Goal: Transaction & Acquisition: Purchase product/service

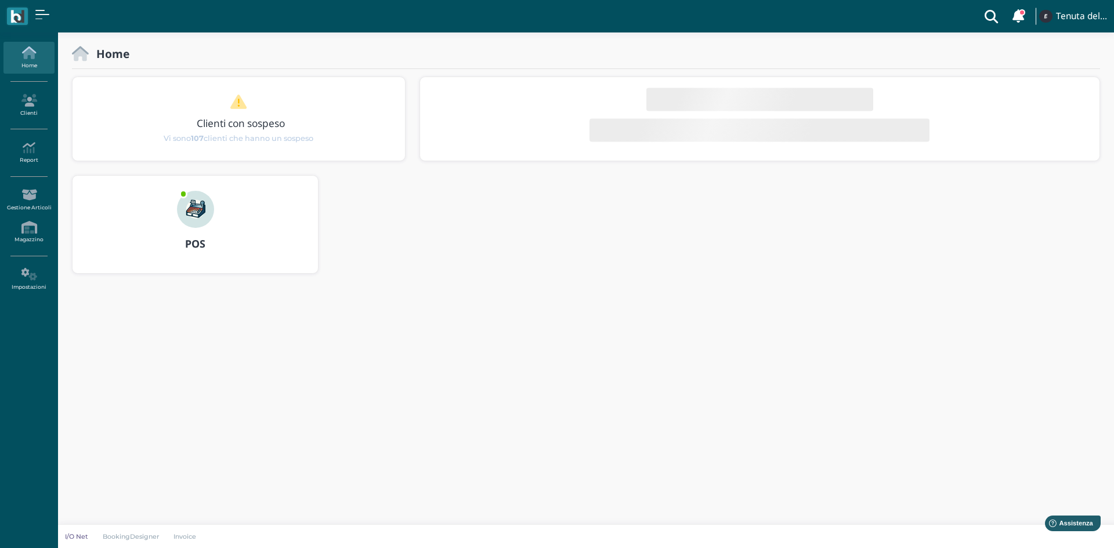
click at [202, 235] on div "POS" at bounding box center [194, 244] width 245 height 32
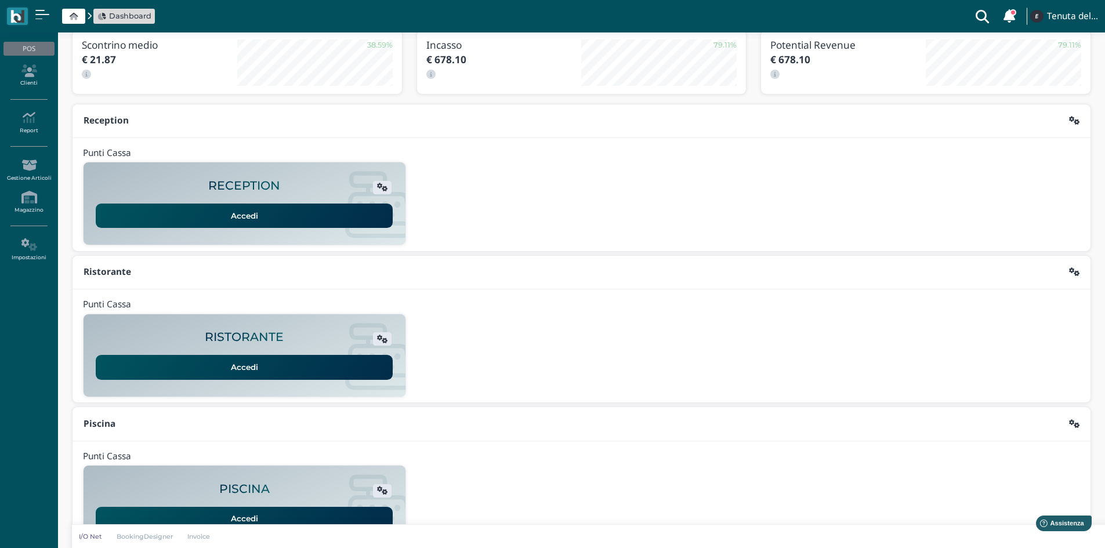
scroll to position [95, 0]
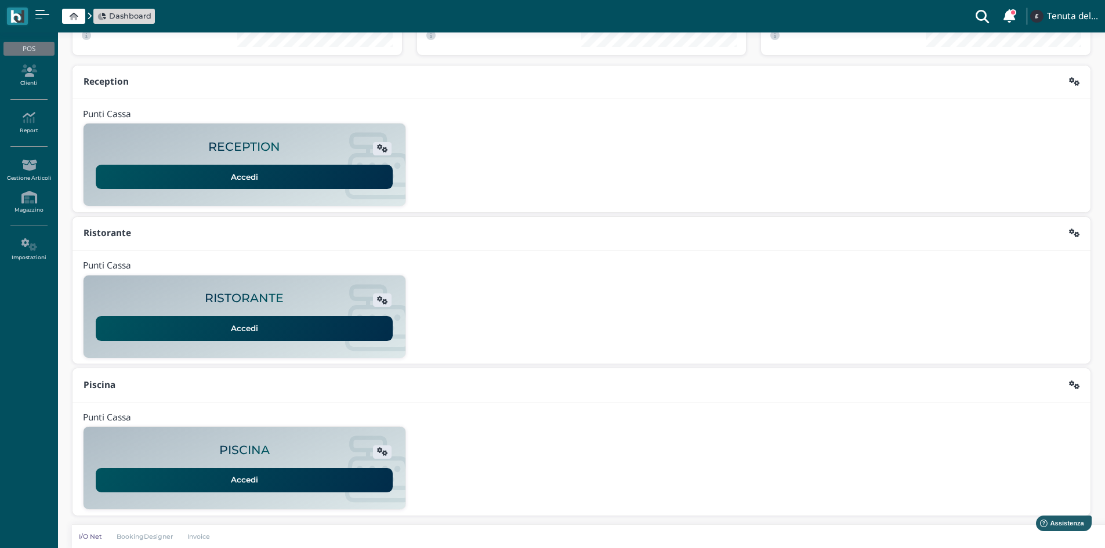
click at [229, 478] on link "Accedi" at bounding box center [244, 480] width 297 height 24
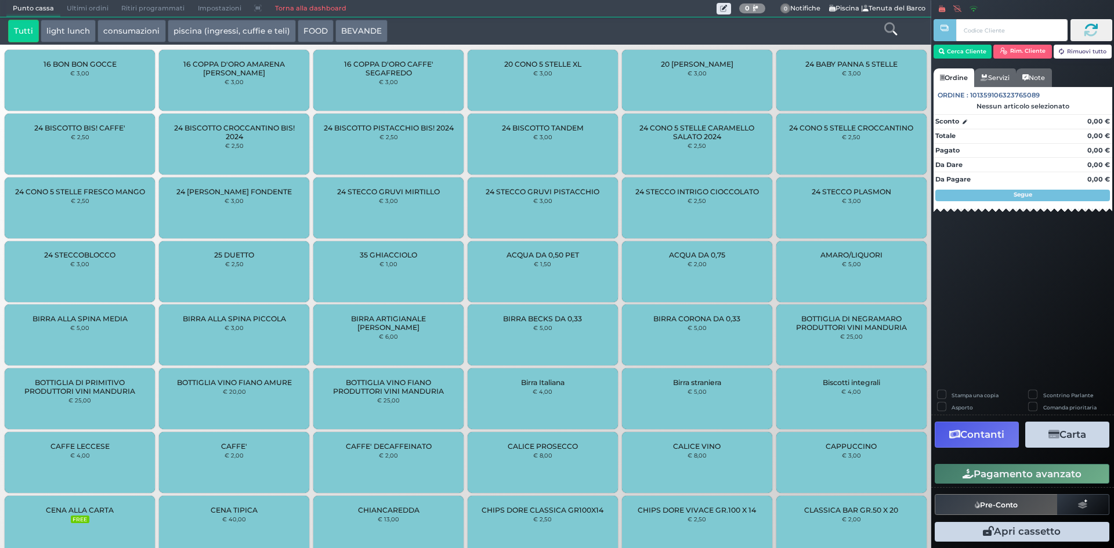
click at [319, 3] on link "Torna alla dashboard" at bounding box center [310, 9] width 84 height 16
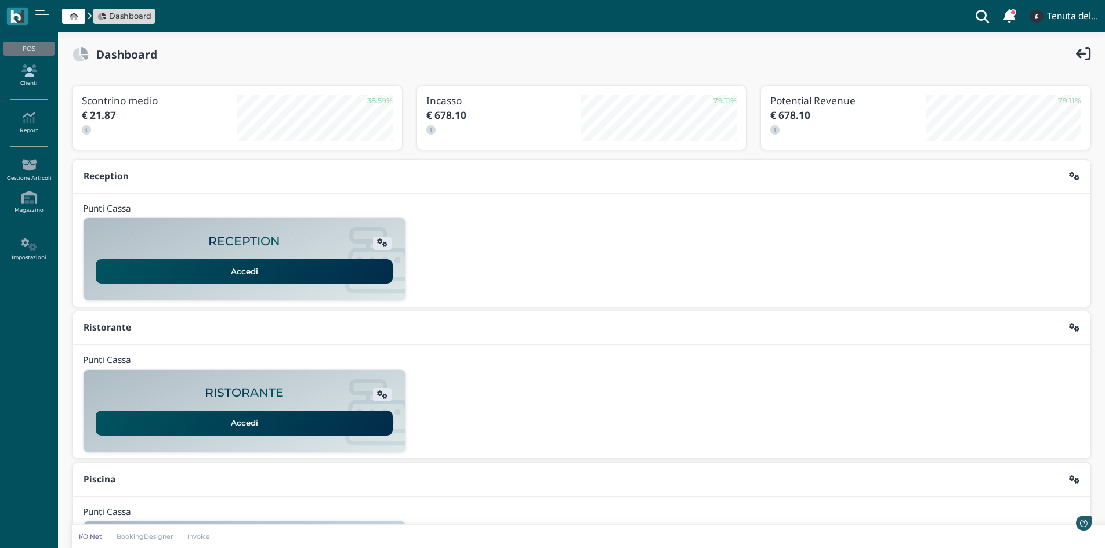
drag, startPoint x: 0, startPoint y: 0, endPoint x: 18, endPoint y: 73, distance: 75.3
click at [18, 73] on icon at bounding box center [28, 70] width 50 height 13
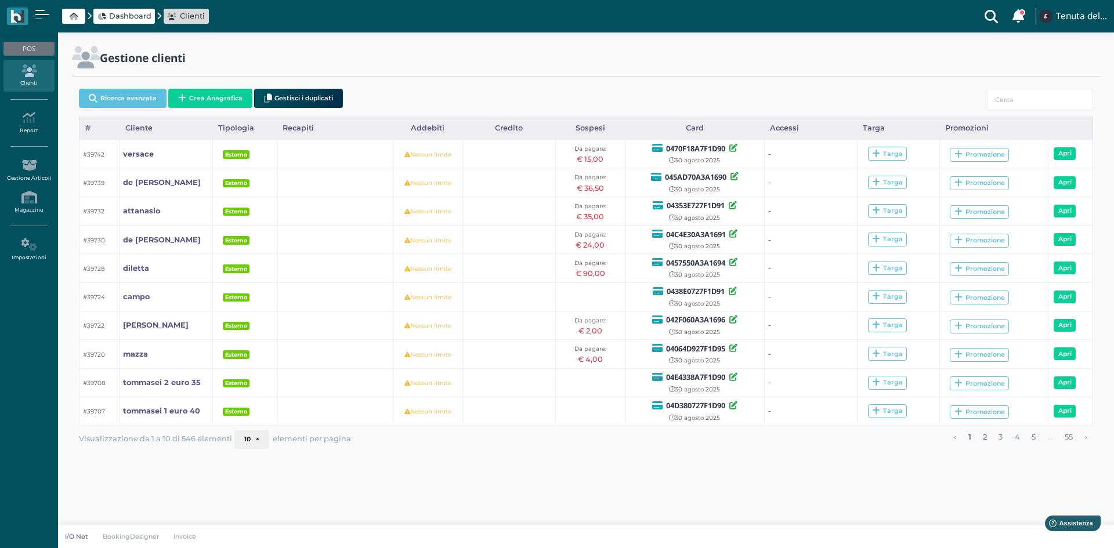
click at [984, 439] on link "2" at bounding box center [985, 437] width 12 height 15
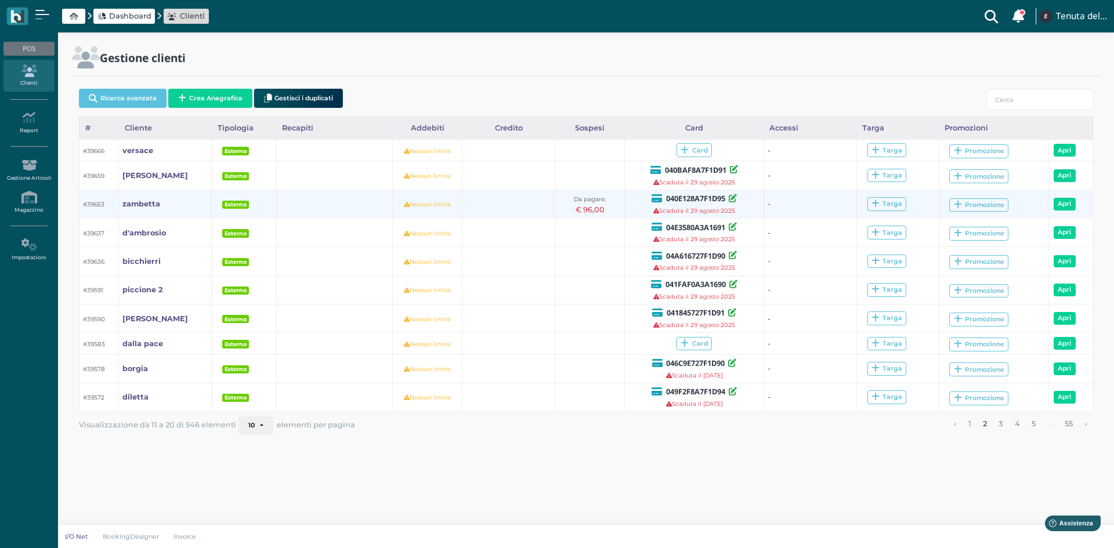
click at [678, 198] on b "040E128A7F1D95" at bounding box center [695, 198] width 59 height 10
copy b "040E128A7F1D95"
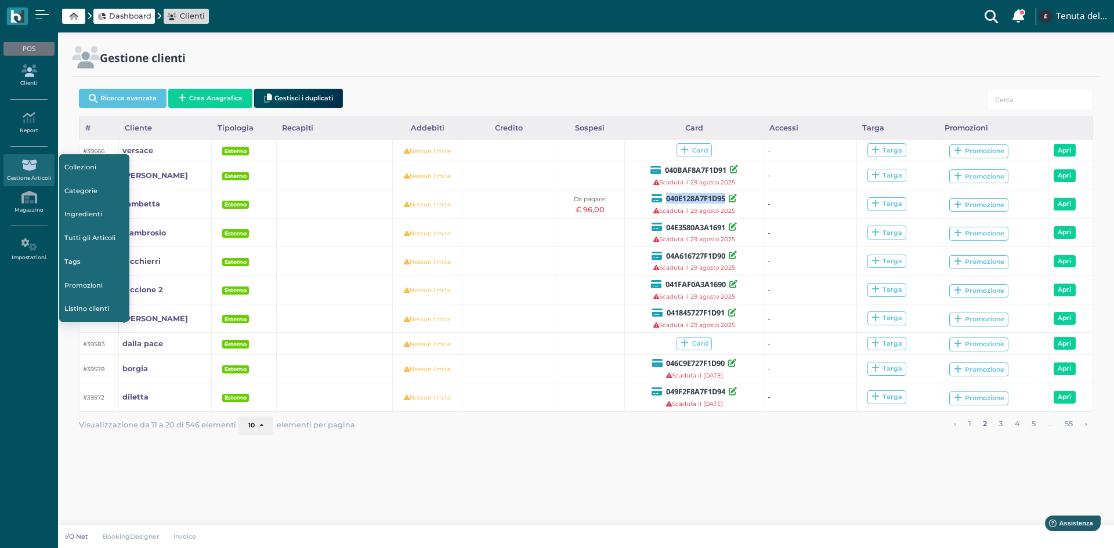
click at [38, 73] on icon at bounding box center [28, 70] width 50 height 13
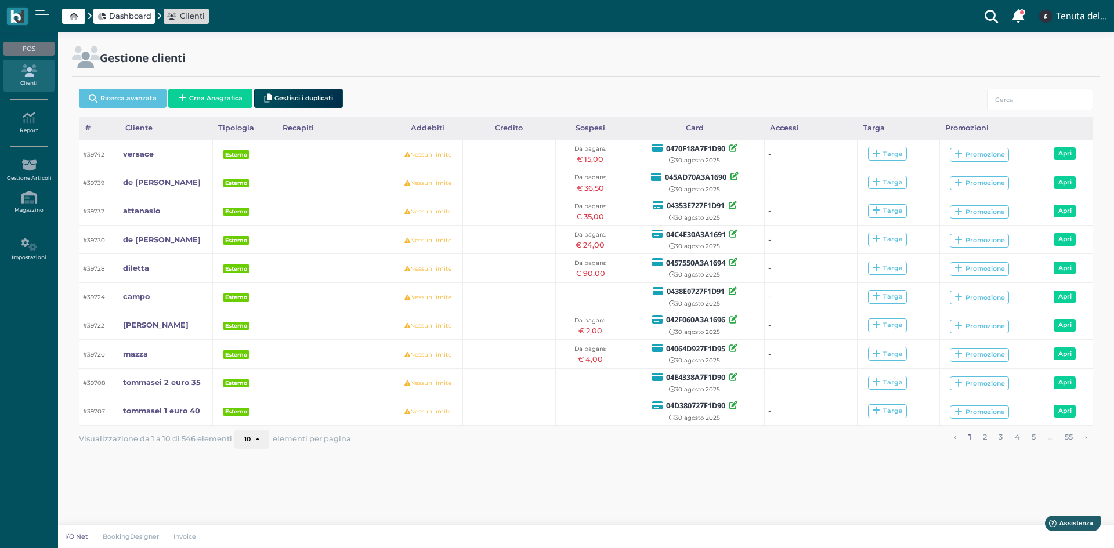
click at [32, 202] on icon at bounding box center [28, 197] width 50 height 13
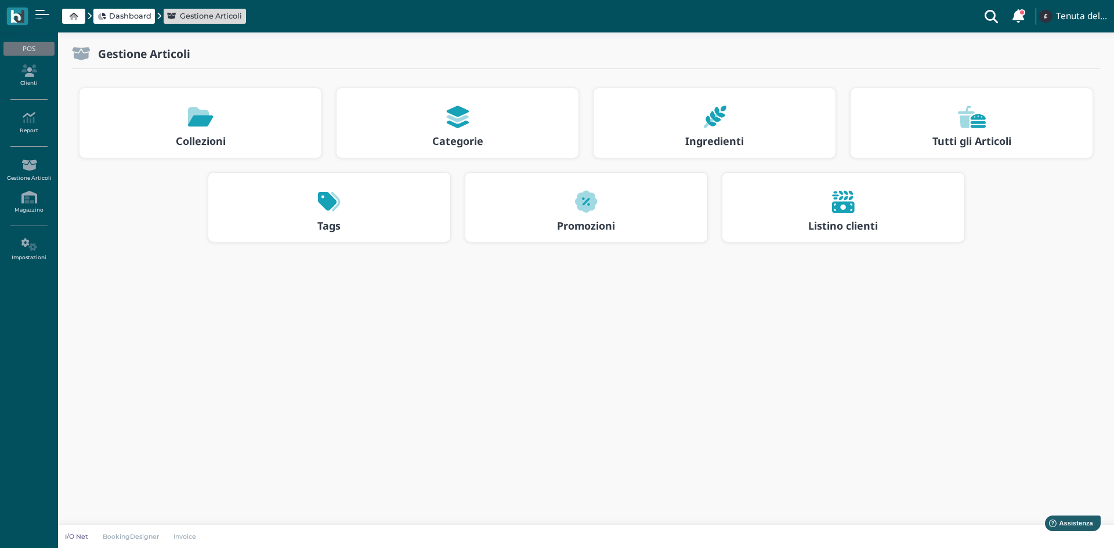
click at [116, 22] on span "Dashboard" at bounding box center [123, 16] width 61 height 15
click at [117, 19] on span "Dashboard" at bounding box center [130, 15] width 42 height 11
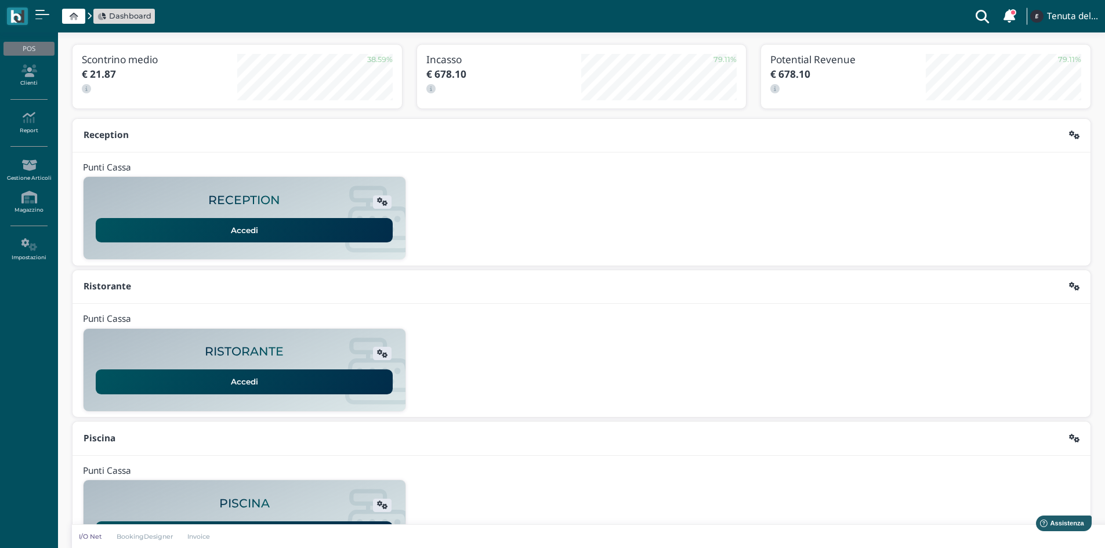
scroll to position [95, 0]
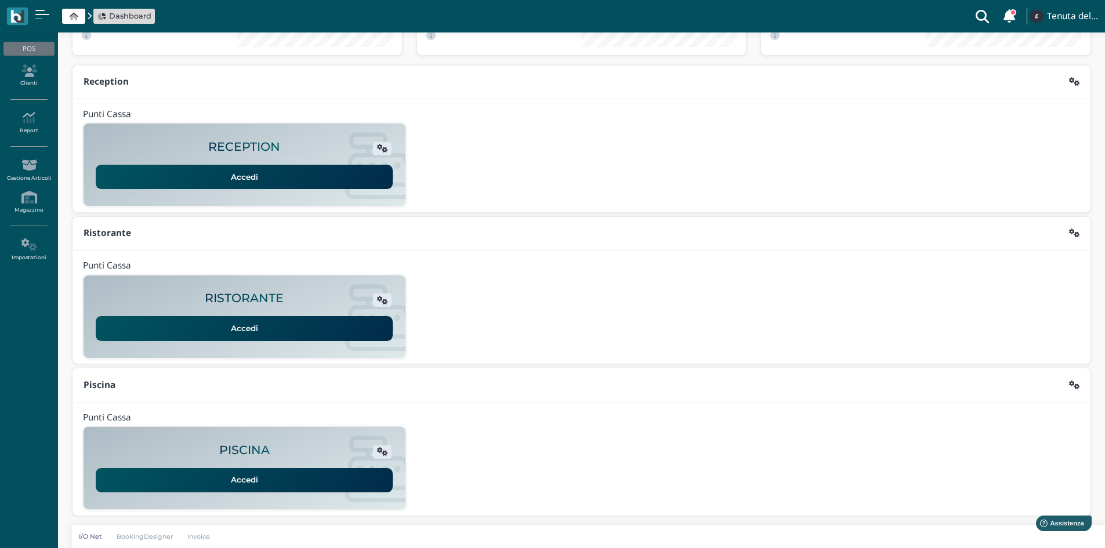
click at [239, 476] on link "Accedi" at bounding box center [244, 480] width 297 height 24
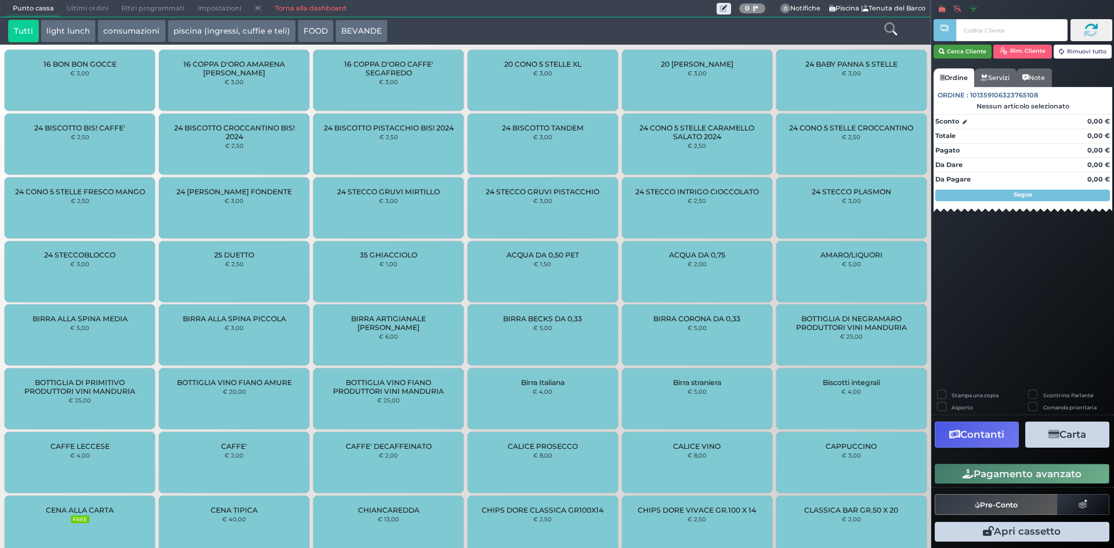
click at [969, 53] on button "Cerca Cliente" at bounding box center [962, 52] width 59 height 14
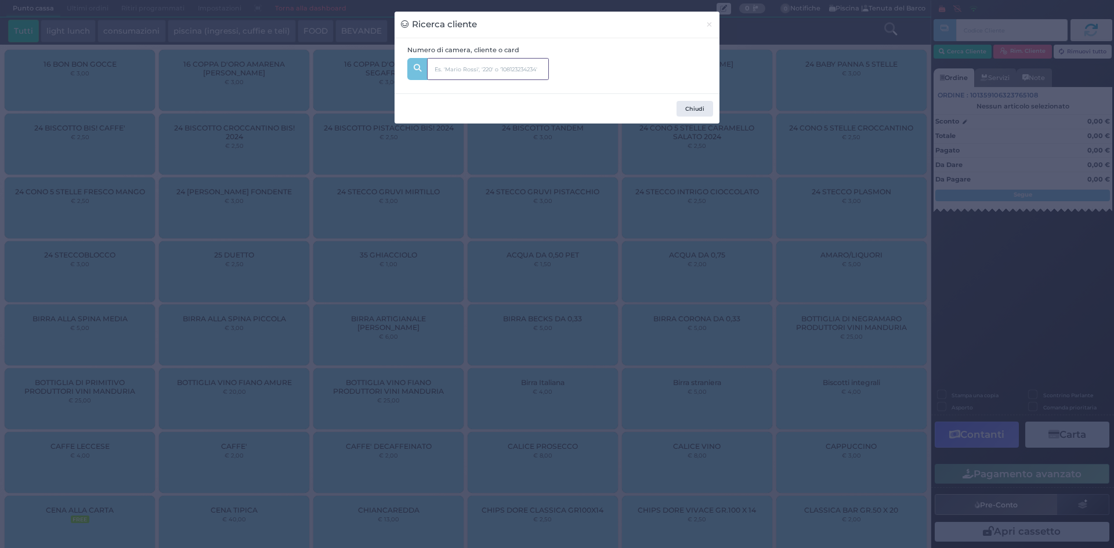
click at [456, 64] on input "text" at bounding box center [488, 69] width 122 height 22
paste input "040E128A7F1D95"
type input "040E128A7F1D95"
click at [491, 91] on span "zambetta Dal:" at bounding box center [512, 100] width 170 height 23
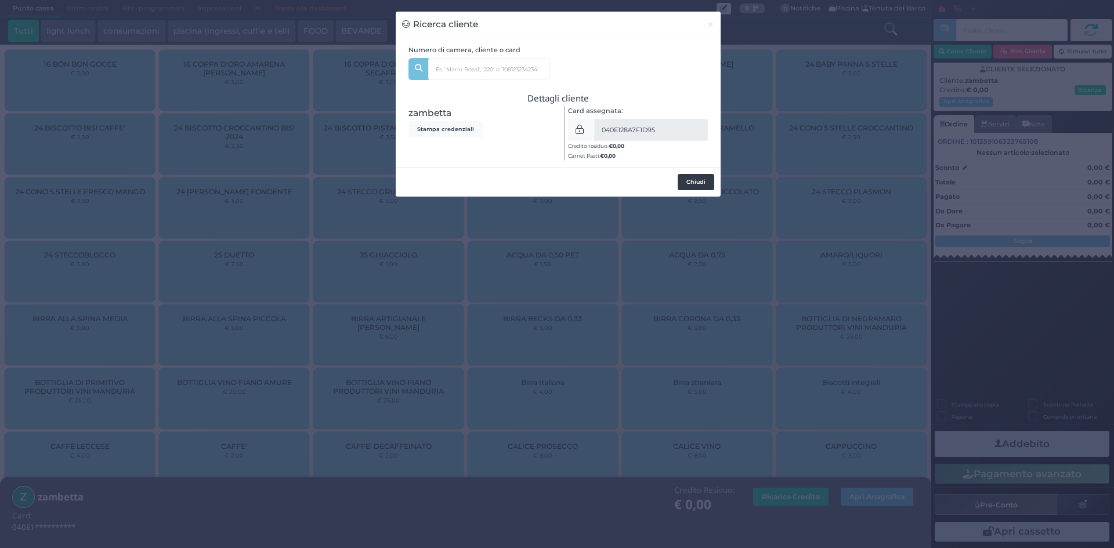
click at [690, 179] on button "Chiudi" at bounding box center [695, 182] width 37 height 16
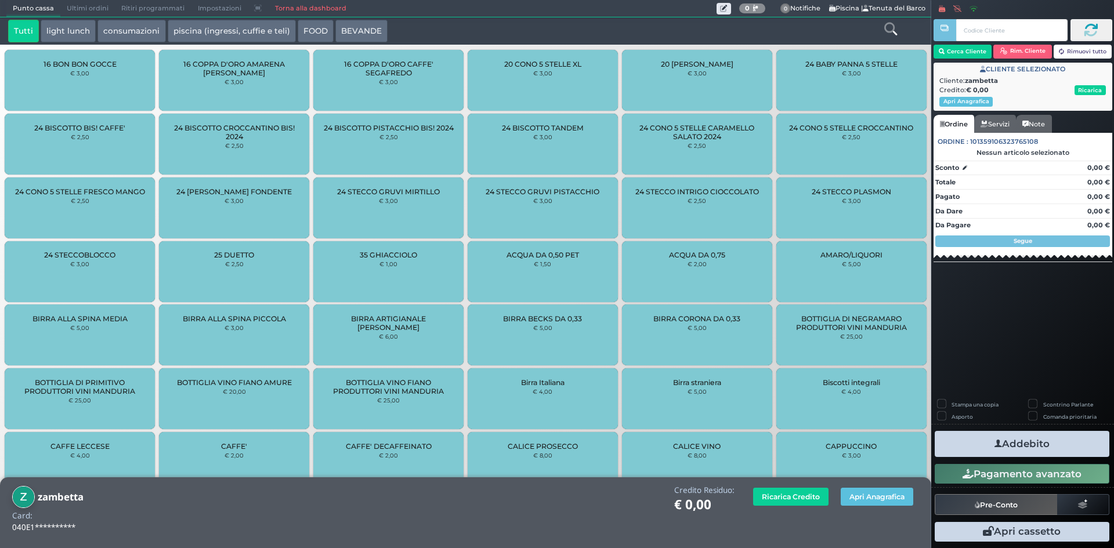
click at [197, 31] on button "piscina (ingressi, cuffie e teli)" at bounding box center [232, 31] width 128 height 23
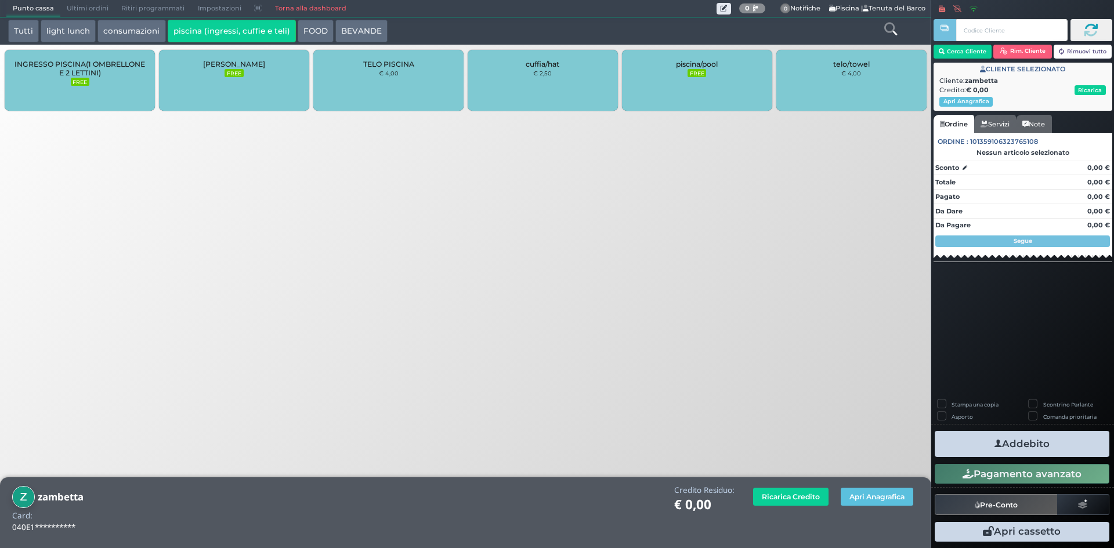
click at [32, 28] on button "Tutti" at bounding box center [23, 31] width 31 height 23
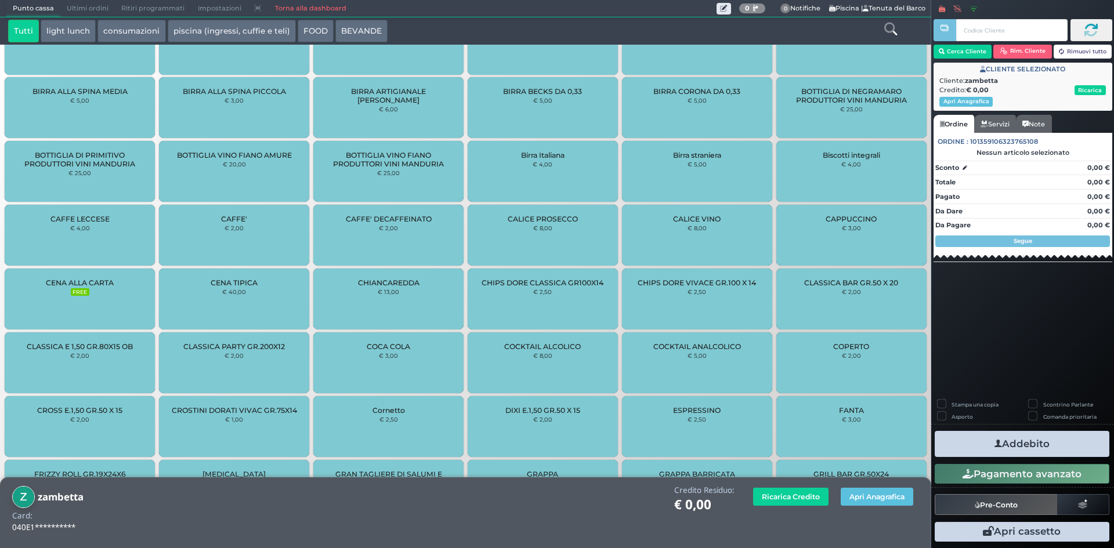
scroll to position [331, 0]
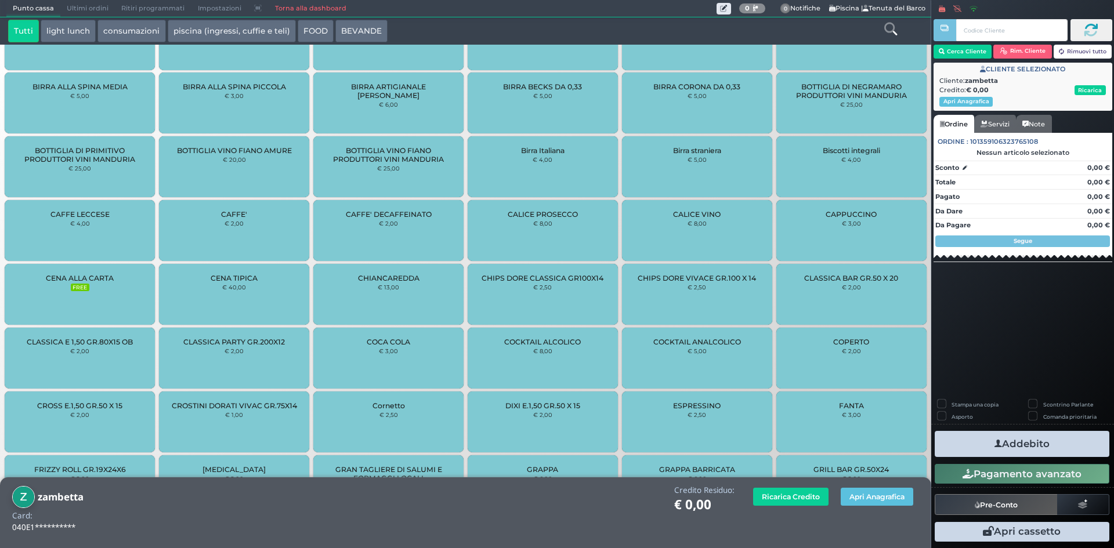
click at [890, 23] on icon at bounding box center [890, 29] width 13 height 13
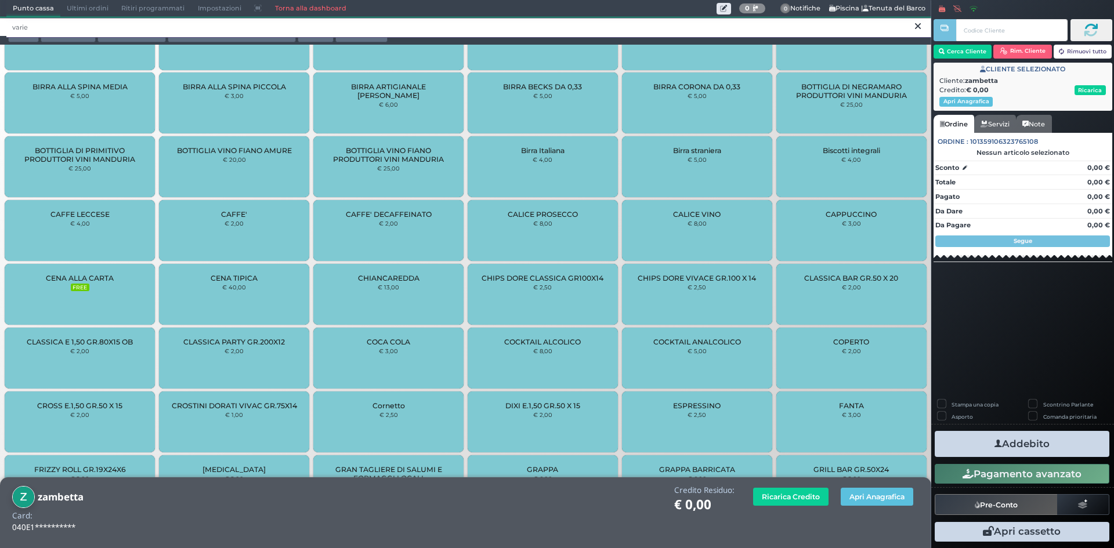
scroll to position [0, 0]
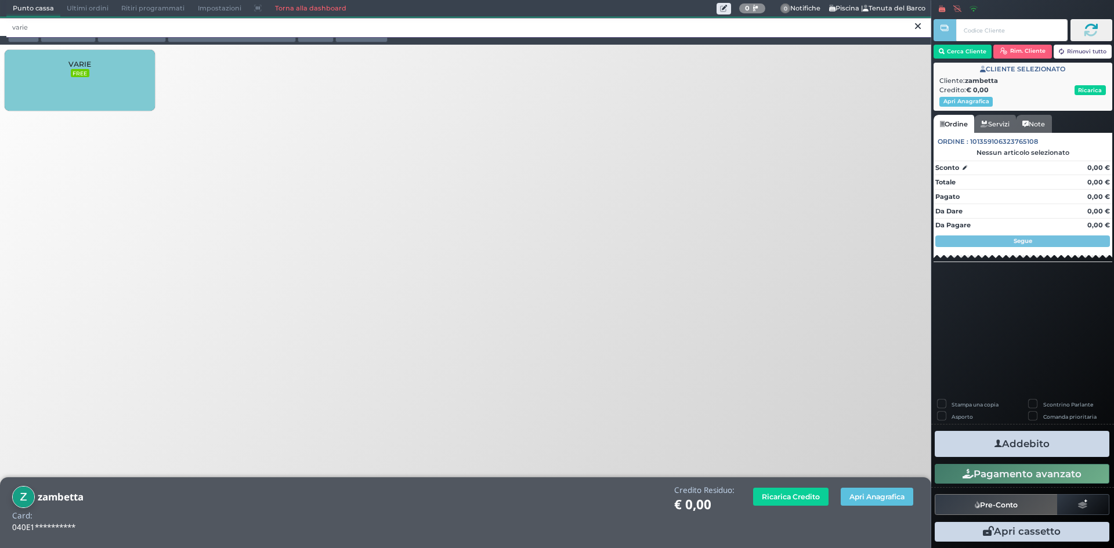
type input "varie"
click at [55, 64] on div "VARIE FREE" at bounding box center [80, 80] width 150 height 61
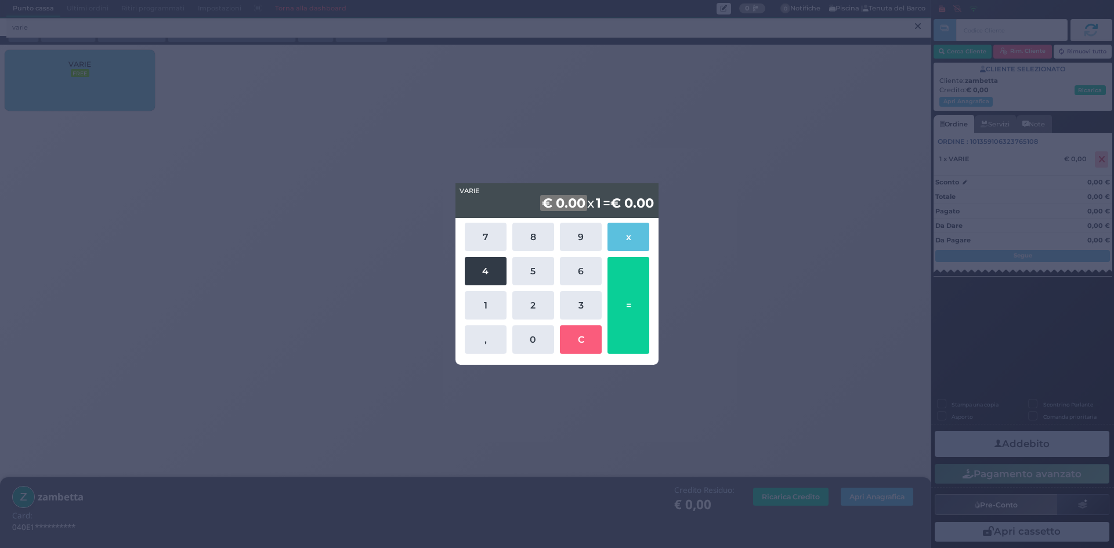
click at [482, 274] on button "4" at bounding box center [486, 271] width 42 height 28
drag, startPoint x: 532, startPoint y: 307, endPoint x: 527, endPoint y: 328, distance: 21.0
click at [532, 308] on button "2" at bounding box center [533, 305] width 42 height 28
drag, startPoint x: 528, startPoint y: 330, endPoint x: 560, endPoint y: 338, distance: 33.5
click at [530, 333] on button "0" at bounding box center [533, 339] width 42 height 28
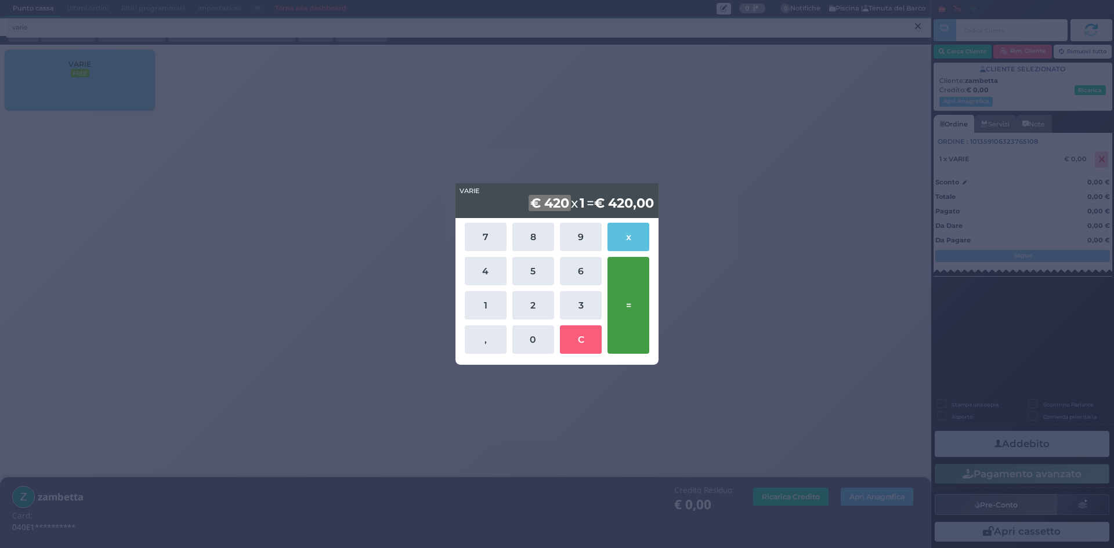
click at [617, 295] on button "=" at bounding box center [628, 305] width 42 height 97
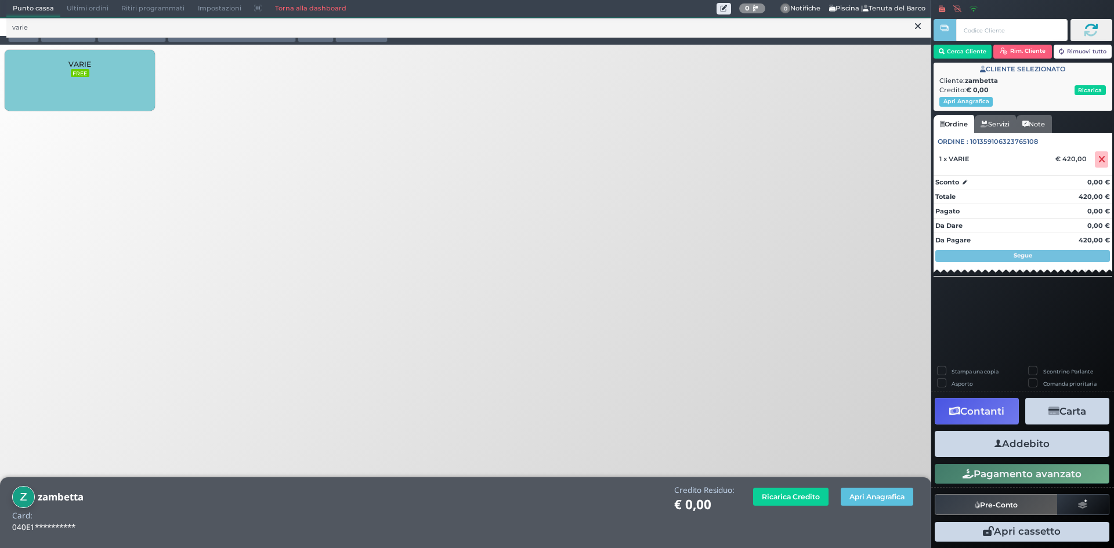
click at [1047, 445] on button "Addebito" at bounding box center [1021, 444] width 175 height 26
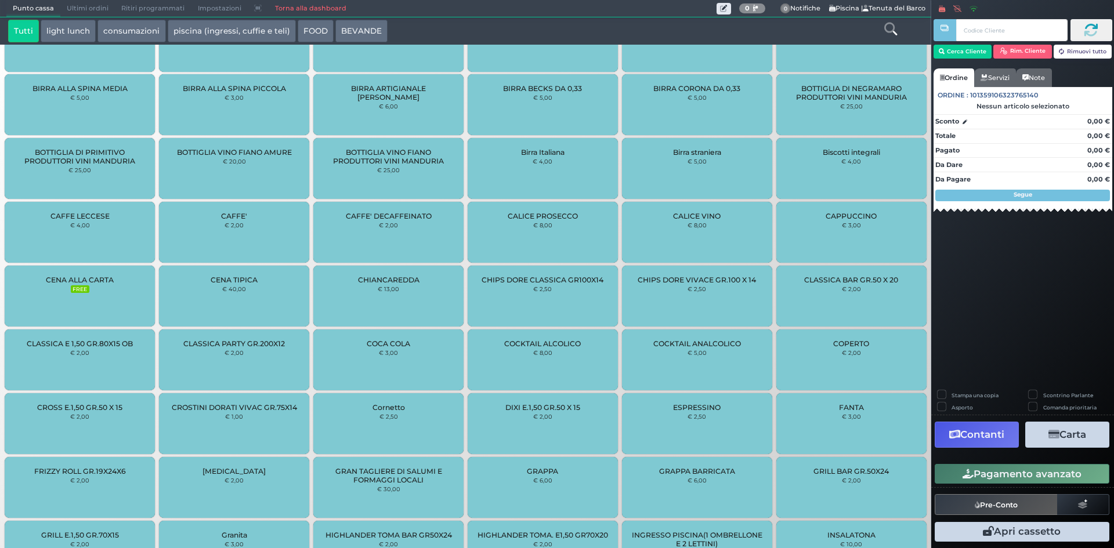
scroll to position [331, 0]
click at [299, 12] on link "Torna alla dashboard" at bounding box center [310, 9] width 84 height 16
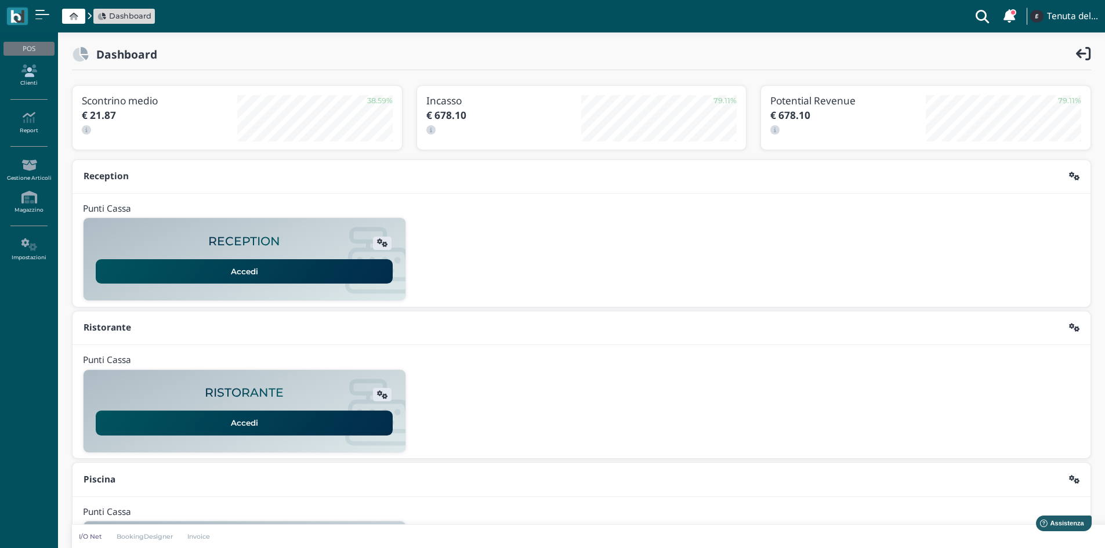
click at [34, 64] on icon at bounding box center [28, 70] width 50 height 13
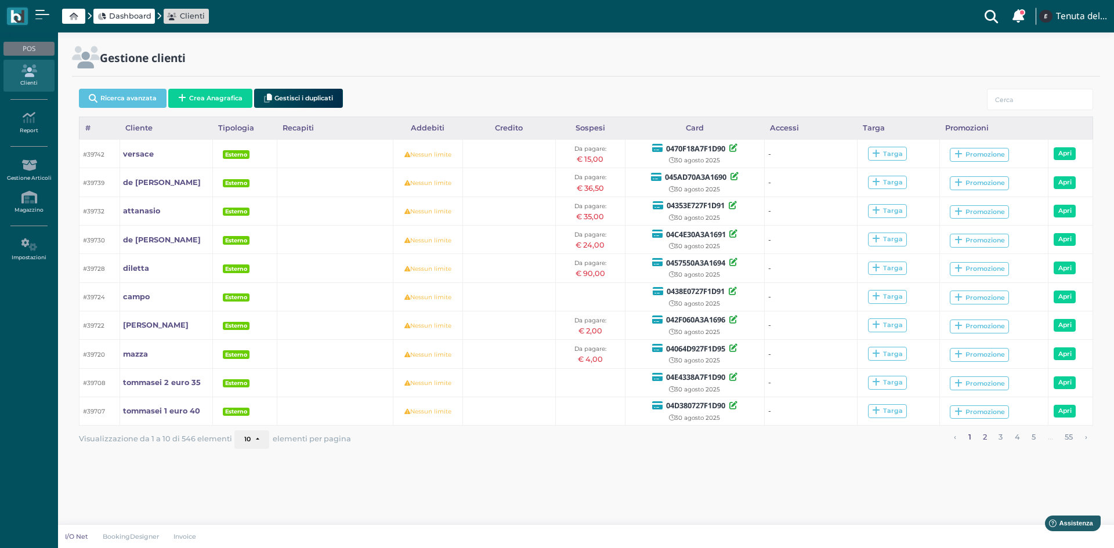
click at [984, 440] on link "2" at bounding box center [985, 437] width 12 height 15
